Goal: Task Accomplishment & Management: Use online tool/utility

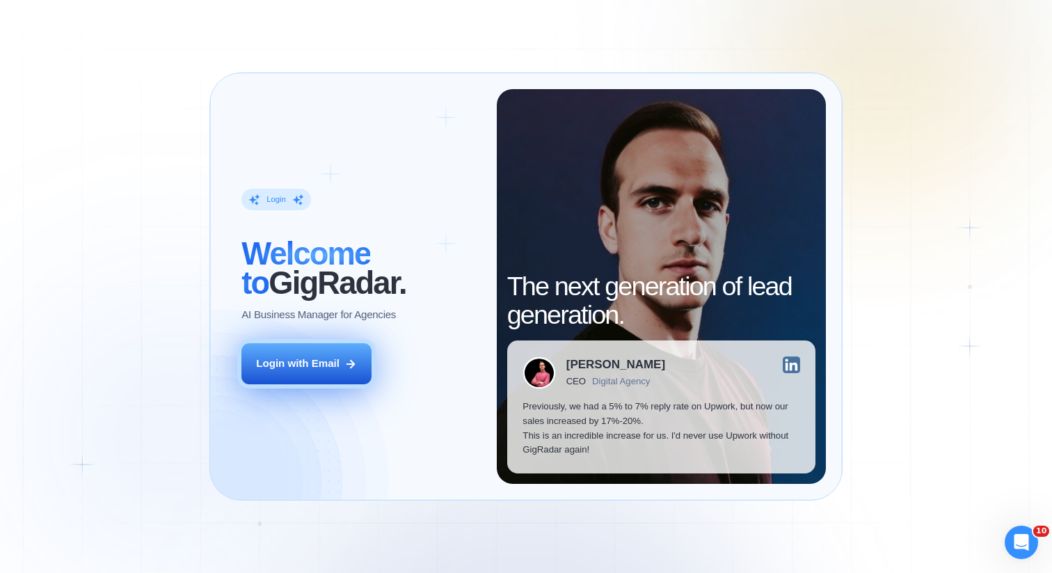
click at [317, 358] on div "Login with Email" at bounding box center [298, 363] width 84 height 15
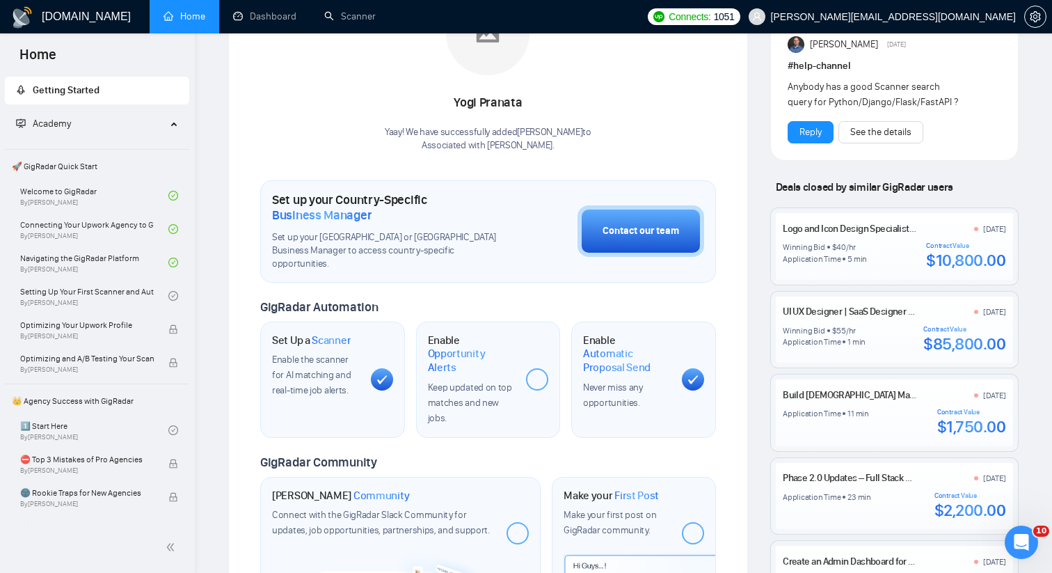
scroll to position [303, 0]
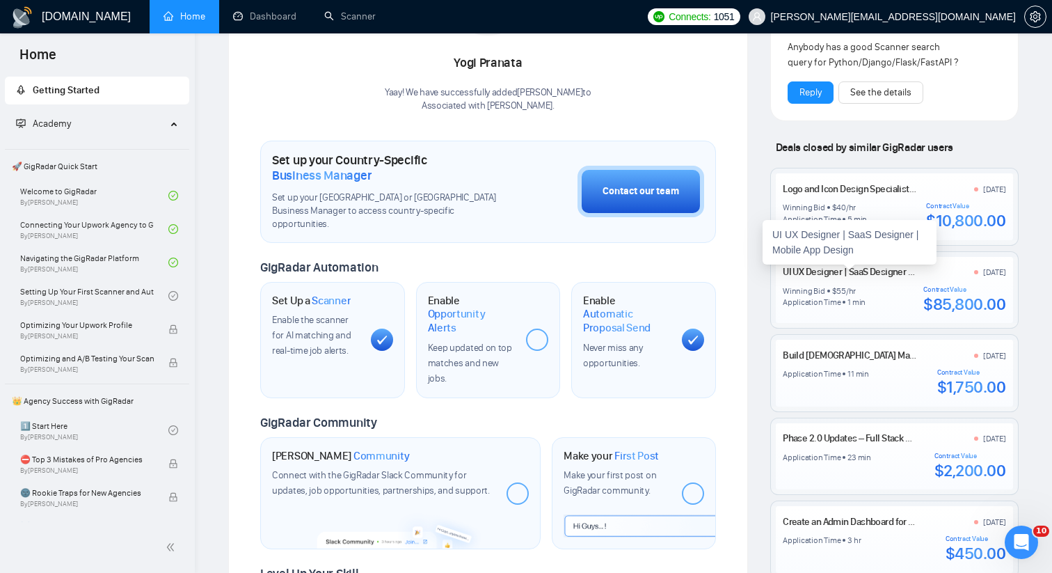
click at [828, 269] on link "UI UX Designer | SaaS Designer | Mobile App Design" at bounding box center [885, 272] width 205 height 12
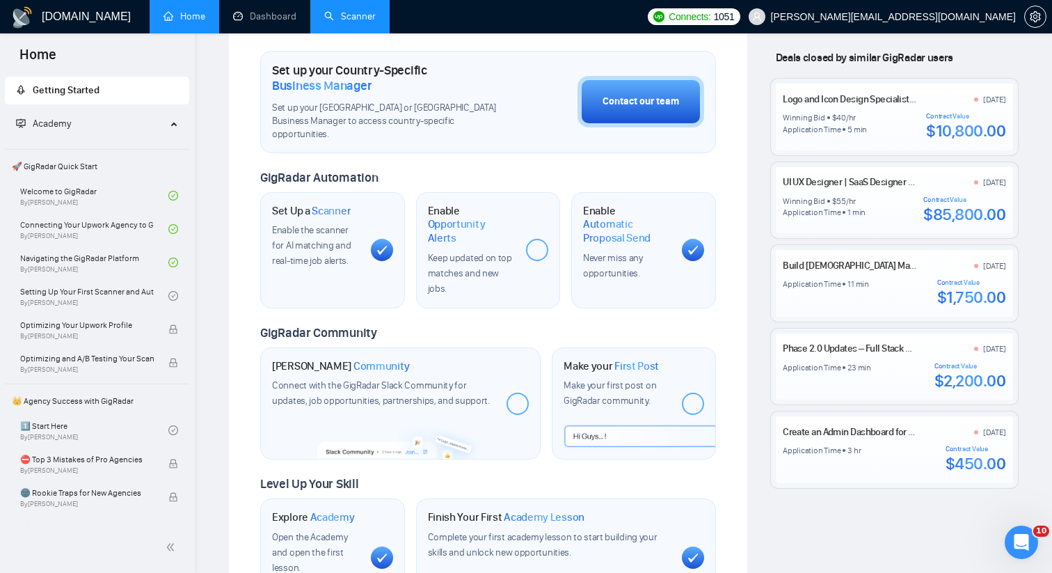
click at [324, 10] on link "Scanner" at bounding box center [349, 16] width 51 height 12
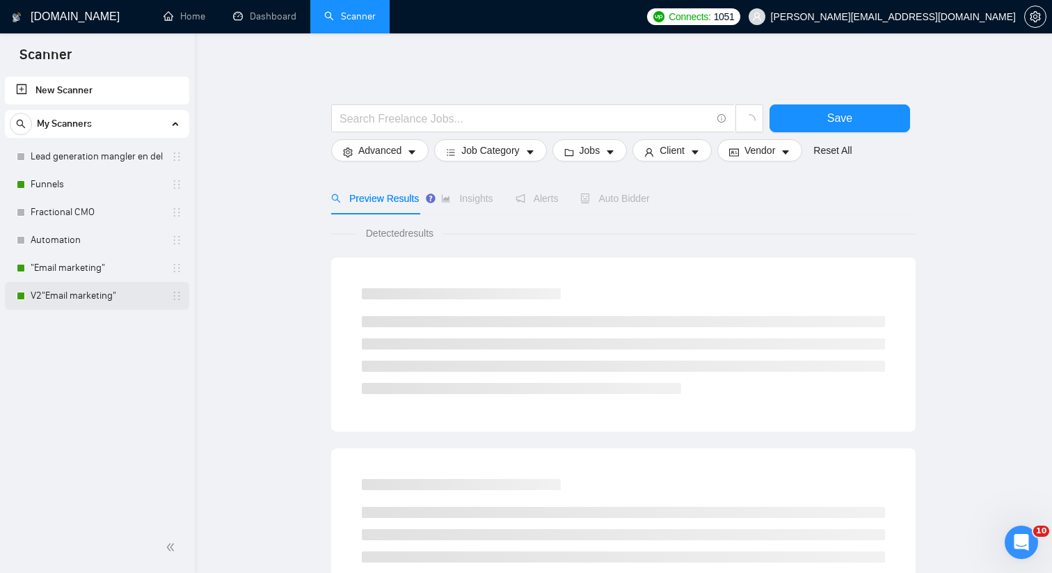
click at [73, 292] on link "V2"Email marketing"" at bounding box center [97, 296] width 132 height 28
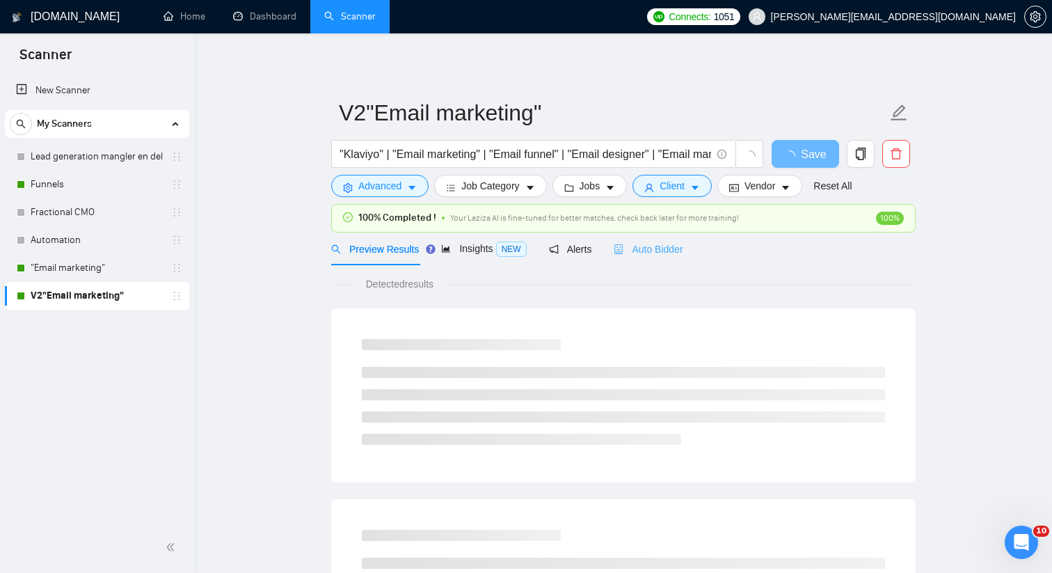
click at [665, 262] on div "Auto Bidder" at bounding box center [648, 248] width 69 height 33
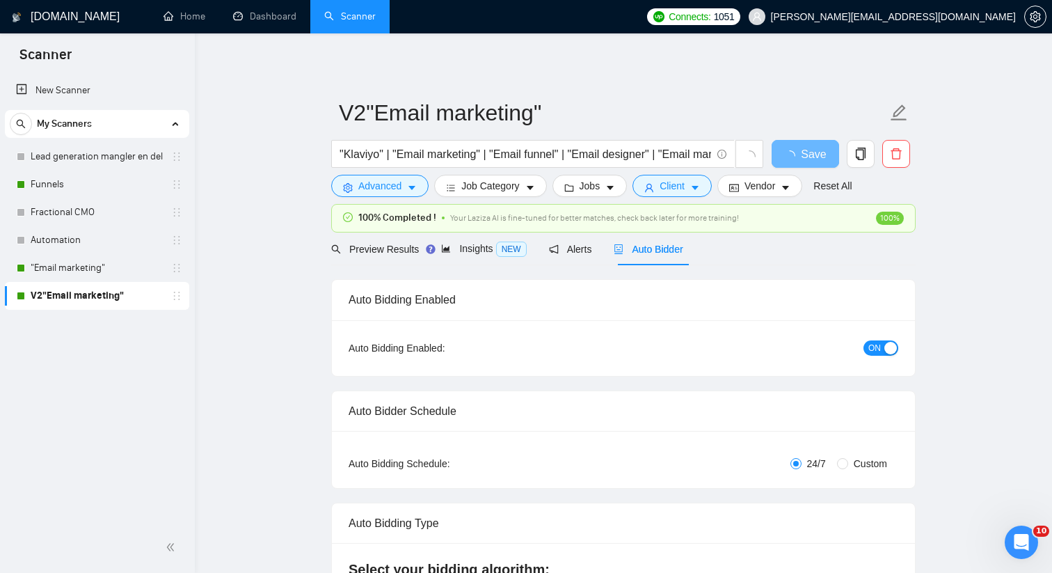
radio input "false"
radio input "true"
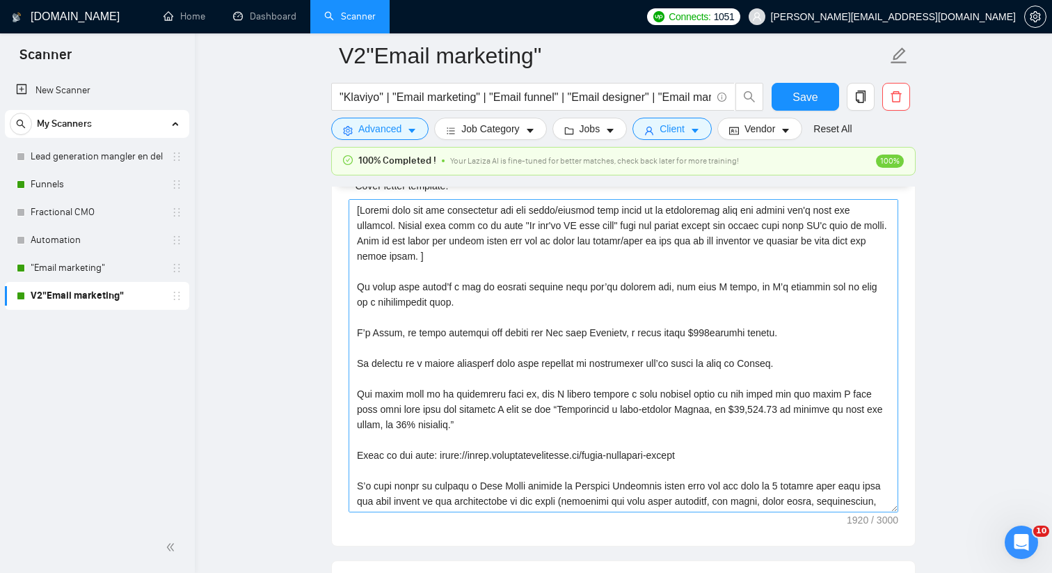
scroll to position [1707, 0]
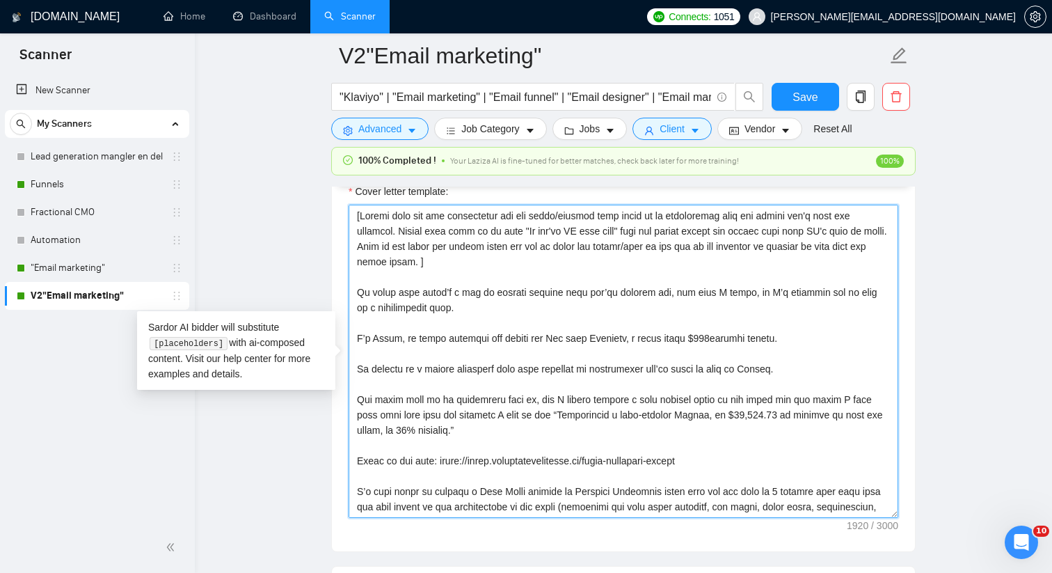
drag, startPoint x: 356, startPoint y: 335, endPoint x: 461, endPoint y: 381, distance: 114.7
click at [470, 392] on textarea "Cover letter template:" at bounding box center [624, 361] width 550 height 313
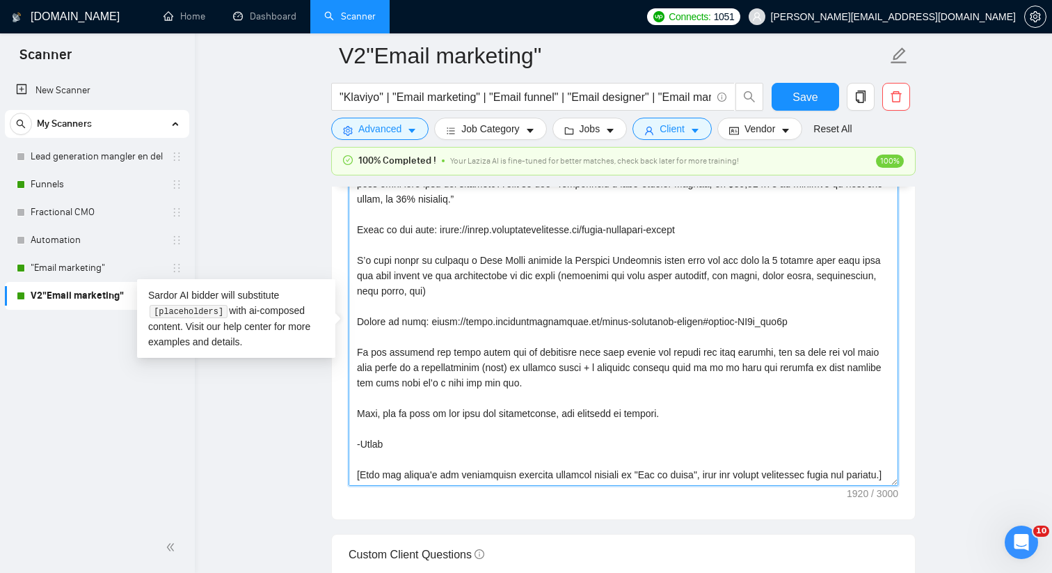
scroll to position [1745, 0]
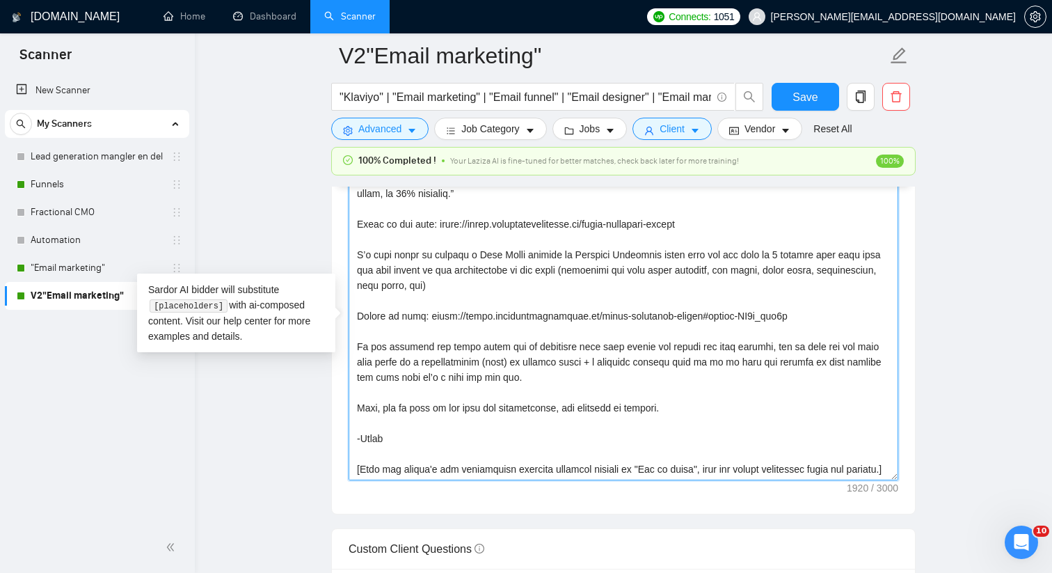
drag, startPoint x: 357, startPoint y: 292, endPoint x: 492, endPoint y: 427, distance: 190.4
click at [492, 427] on textarea "Cover letter template:" at bounding box center [624, 323] width 550 height 313
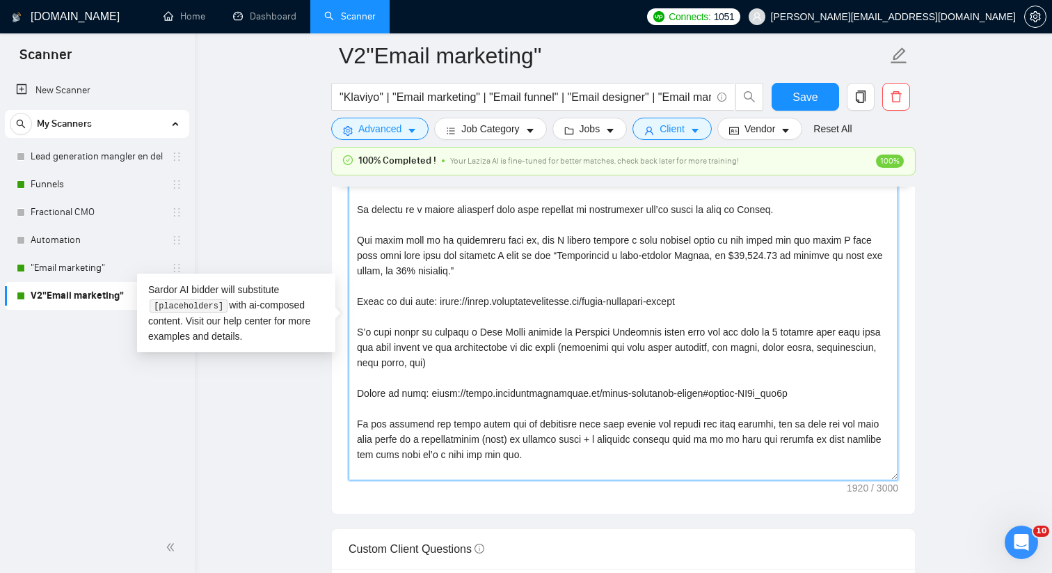
scroll to position [0, 0]
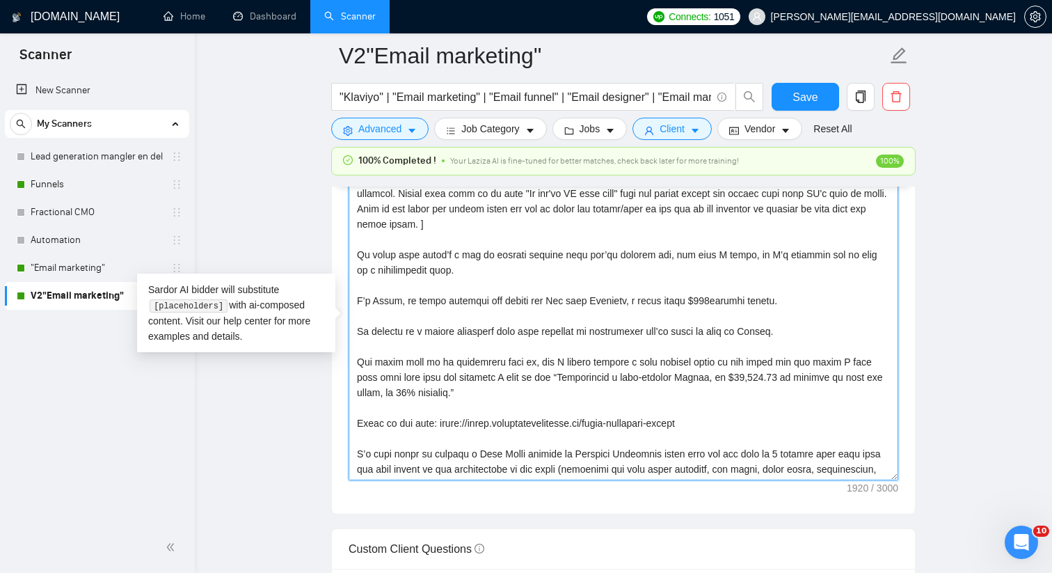
drag, startPoint x: 424, startPoint y: 424, endPoint x: 350, endPoint y: 256, distance: 183.8
click at [350, 255] on textarea "Cover letter template:" at bounding box center [624, 323] width 550 height 313
click at [497, 278] on textarea "Cover letter template:" at bounding box center [624, 323] width 550 height 313
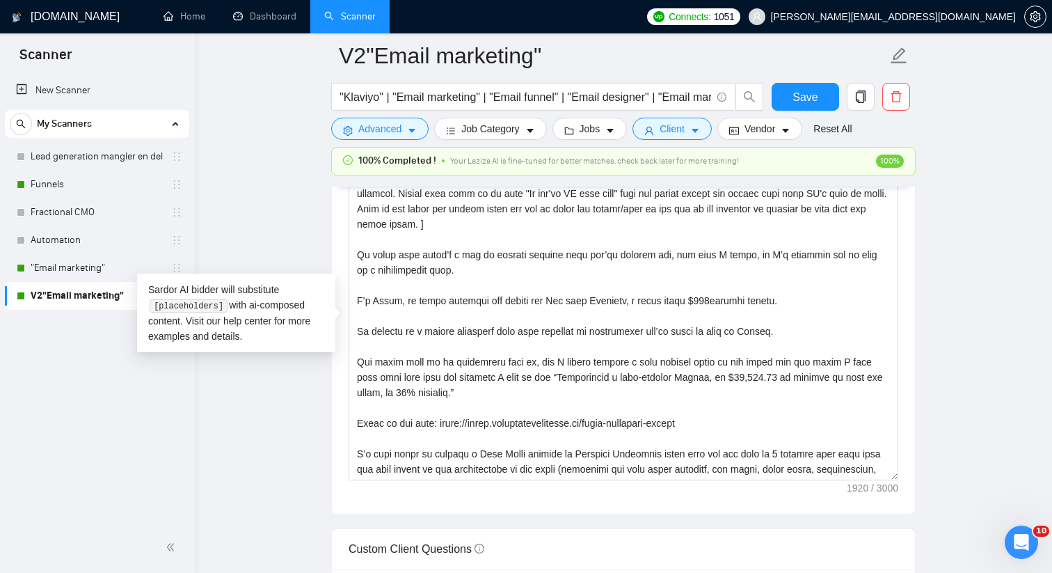
click at [263, 430] on main "V2"Email marketing" "Klaviyo" | "Email marketing" | "Email funnel" | "Email des…" at bounding box center [623, 317] width 813 height 4012
